Goal: Transaction & Acquisition: Purchase product/service

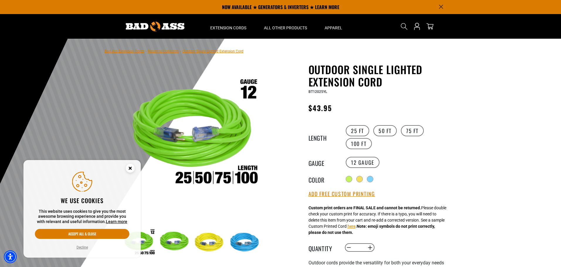
click at [129, 168] on icon "Cookie Consent" at bounding box center [130, 168] width 2 height 2
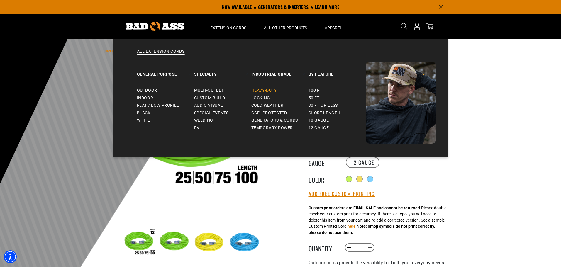
click at [270, 89] on span "Heavy-Duty" at bounding box center [264, 90] width 26 height 5
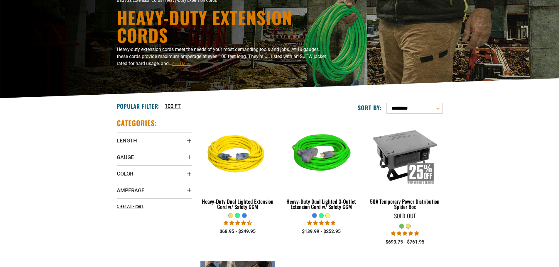
scroll to position [59, 0]
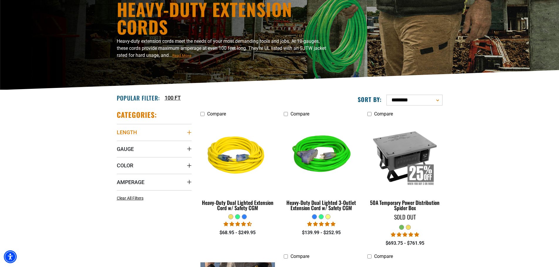
click at [189, 131] on icon "Length" at bounding box center [189, 133] width 4 height 4
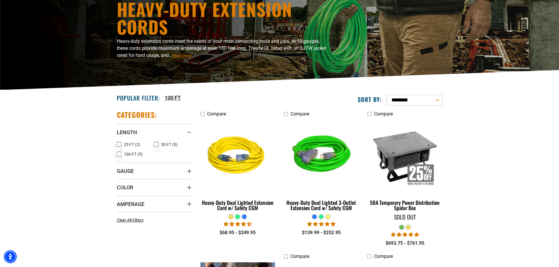
click at [121, 146] on icon at bounding box center [119, 145] width 5 height 8
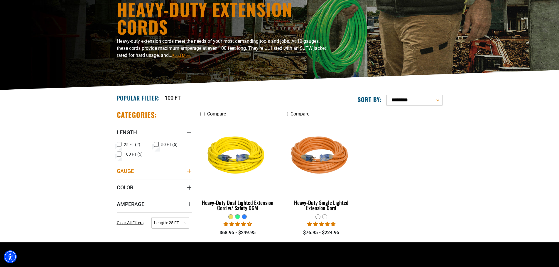
click at [188, 172] on icon "Gauge" at bounding box center [189, 171] width 5 height 5
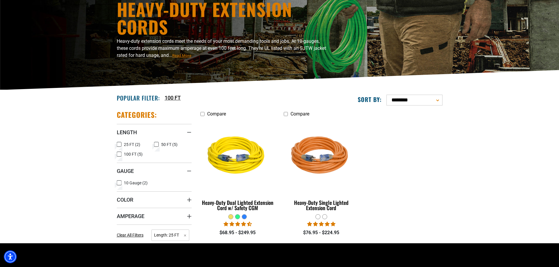
click at [119, 184] on icon at bounding box center [119, 183] width 5 height 8
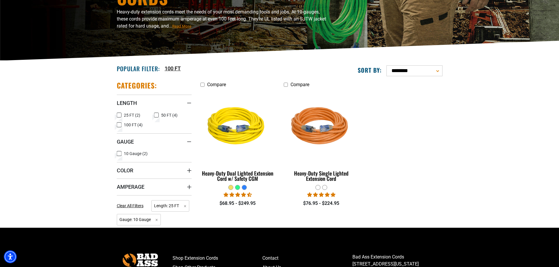
scroll to position [117, 0]
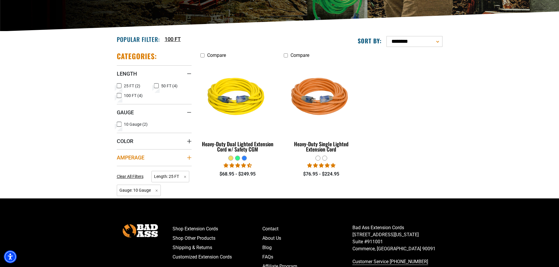
click at [188, 158] on icon "Amperage" at bounding box center [189, 157] width 5 height 5
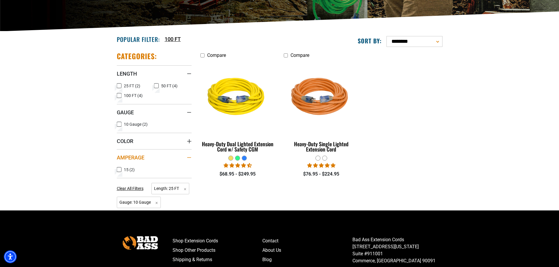
click at [189, 158] on div "Amperage" at bounding box center [189, 157] width 5 height 5
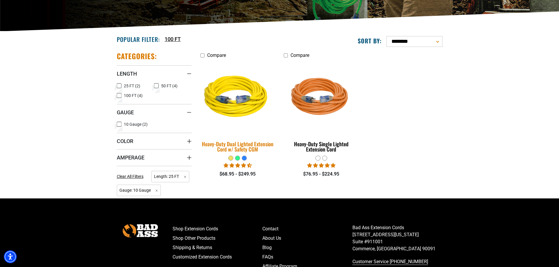
click at [239, 108] on img at bounding box center [238, 97] width 82 height 75
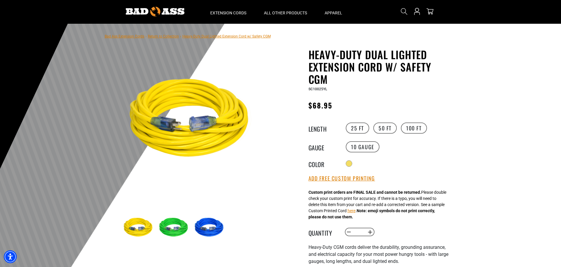
scroll to position [29, 0]
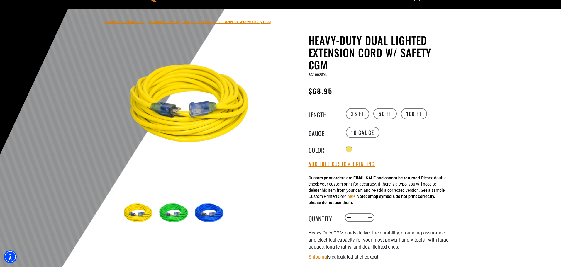
click at [212, 216] on img at bounding box center [210, 214] width 34 height 34
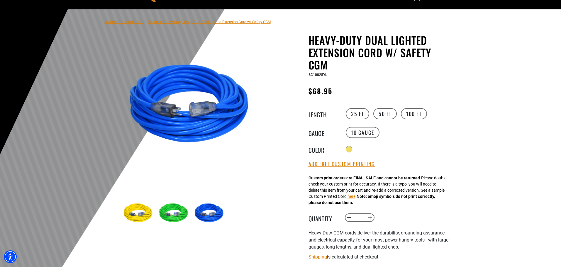
click at [132, 213] on img at bounding box center [139, 214] width 34 height 34
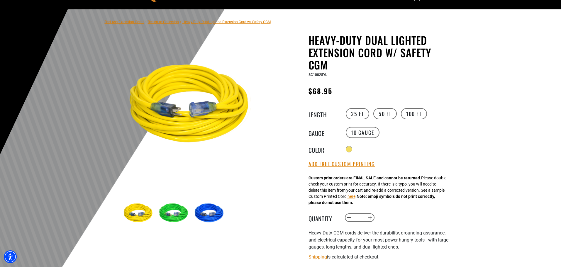
click at [224, 216] on img at bounding box center [210, 214] width 34 height 34
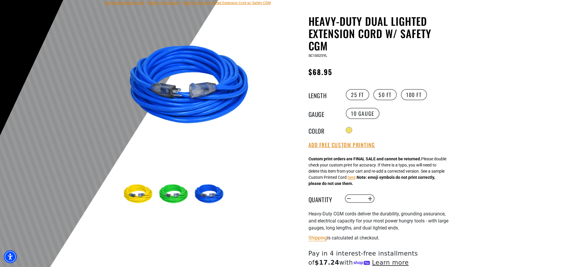
scroll to position [59, 0]
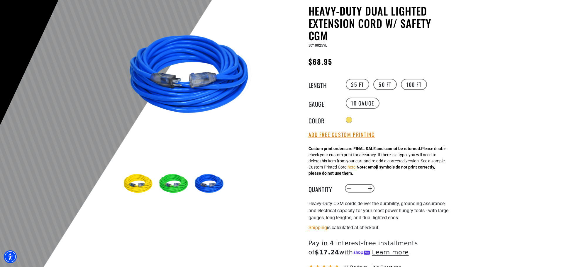
click at [213, 186] on img at bounding box center [210, 184] width 34 height 34
click at [133, 187] on img at bounding box center [139, 184] width 34 height 34
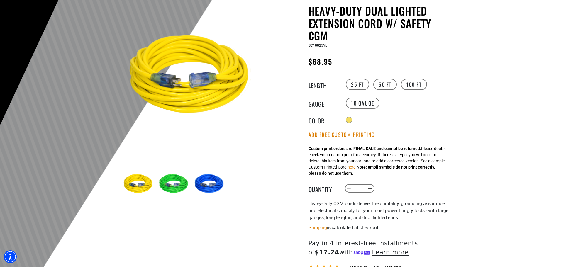
click at [208, 187] on img at bounding box center [210, 184] width 34 height 34
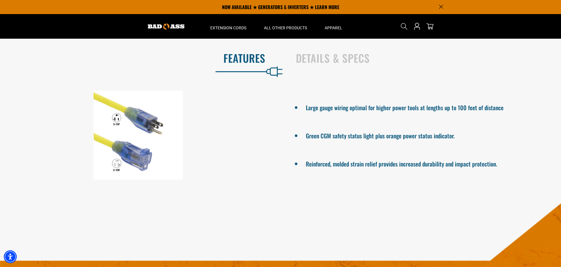
scroll to position [352, 0]
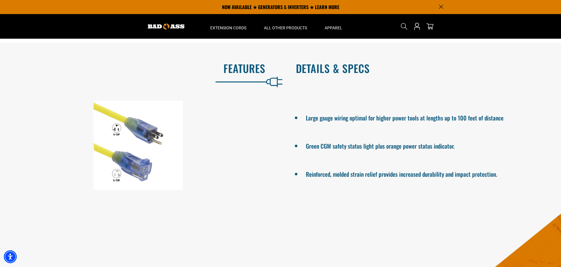
click at [312, 70] on h2 "Details & Specs" at bounding box center [422, 68] width 253 height 12
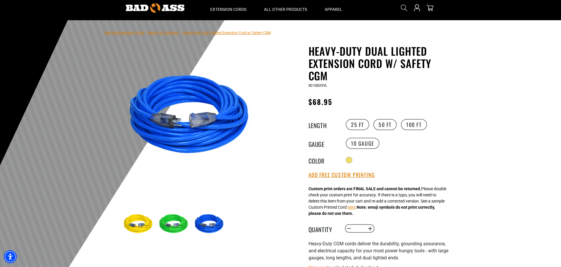
scroll to position [0, 0]
